Goal: Find specific page/section: Find specific page/section

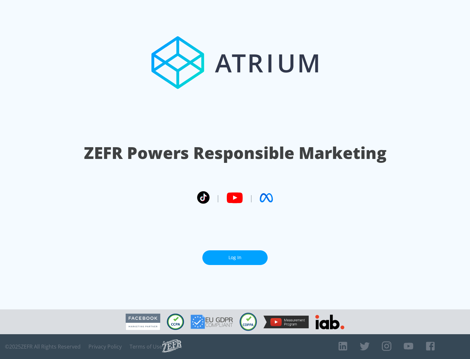
click at [235, 258] on link "Log In" at bounding box center [234, 258] width 65 height 15
